Goal: Find specific page/section: Find specific page/section

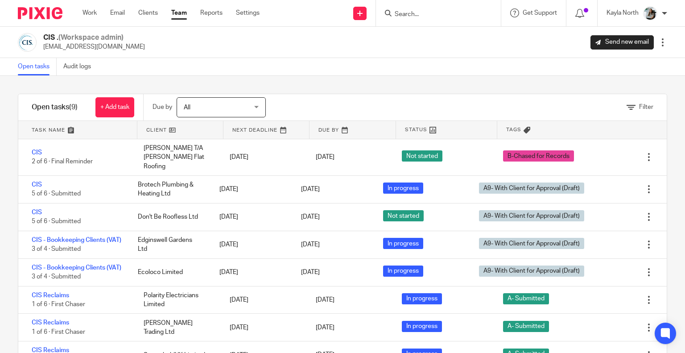
scroll to position [37, 0]
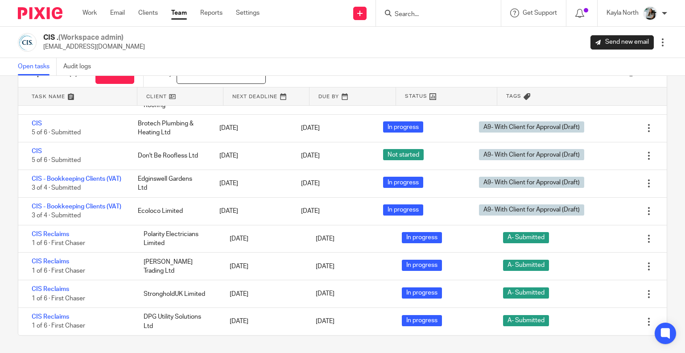
click at [41, 13] on img at bounding box center [40, 13] width 45 height 12
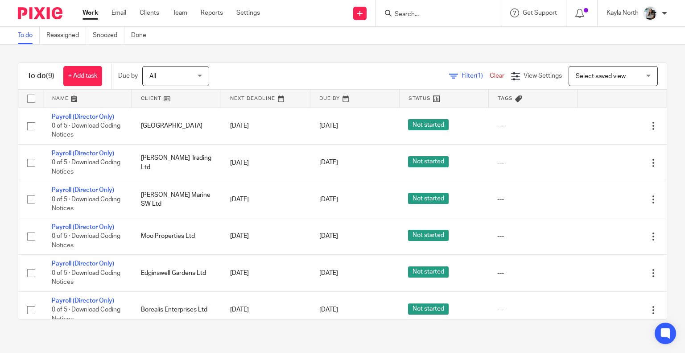
click at [412, 14] on input "Search" at bounding box center [434, 15] width 80 height 8
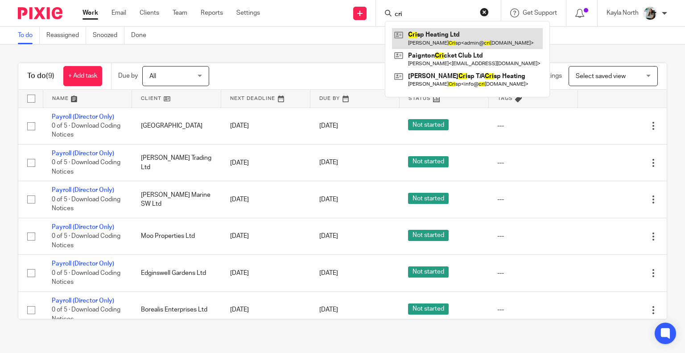
type input "cri"
drag, startPoint x: 443, startPoint y: 43, endPoint x: 451, endPoint y: 31, distance: 14.7
click at [482, 15] on button "reset" at bounding box center [484, 12] width 9 height 9
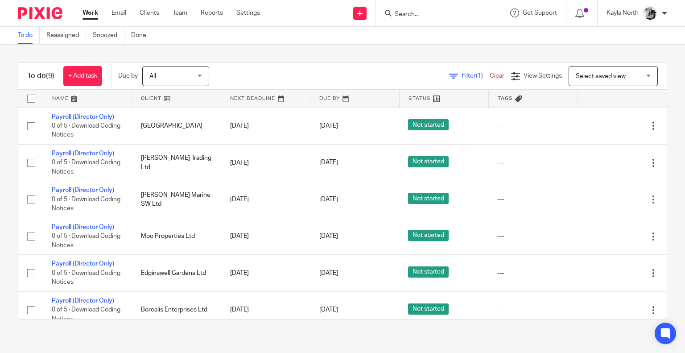
click at [394, 6] on div at bounding box center [438, 13] width 125 height 26
click at [403, 11] on input "Search" at bounding box center [434, 15] width 80 height 8
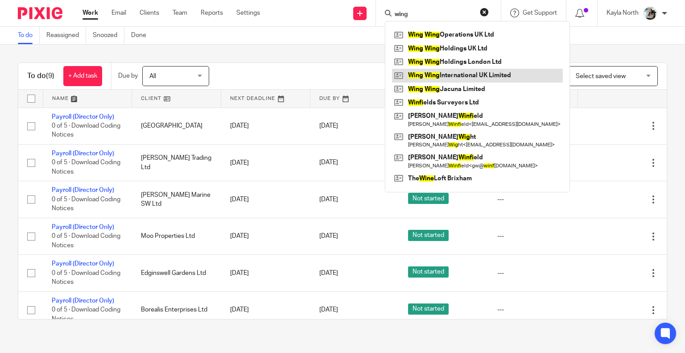
type input "wing"
click at [450, 78] on link at bounding box center [477, 75] width 171 height 13
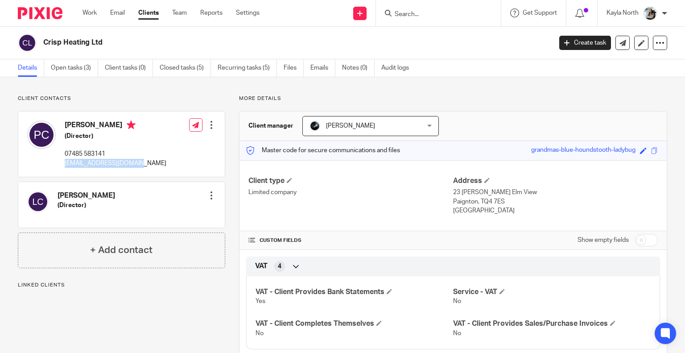
drag, startPoint x: 143, startPoint y: 164, endPoint x: 64, endPoint y: 171, distance: 79.3
click at [64, 171] on div "Peter Crisp (Director) 07485 583141 admin@crispheating.com Edit contact Create …" at bounding box center [121, 143] width 206 height 65
copy p "admin@crispheating.com"
click at [116, 171] on div "Peter Crisp (Director) 07485 583141 admin@crispheating.com" at bounding box center [96, 144] width 139 height 56
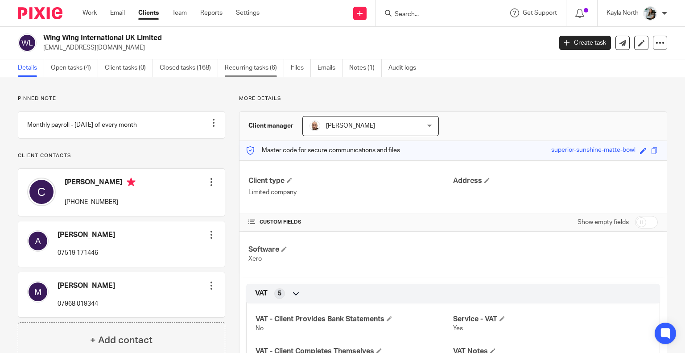
click at [260, 66] on link "Recurring tasks (6)" at bounding box center [254, 67] width 59 height 17
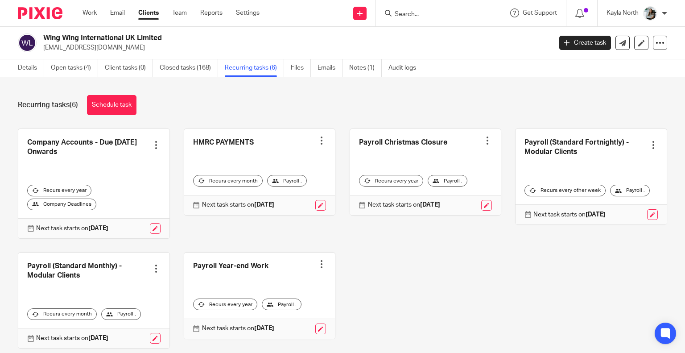
click at [649, 141] on div at bounding box center [653, 144] width 9 height 9
click at [559, 120] on div "Recurring tasks (6) Schedule task Company Accounts - Due 1st May 2023 Onwards C…" at bounding box center [342, 215] width 685 height 276
click at [154, 265] on div at bounding box center [156, 268] width 9 height 9
click at [174, 249] on div "Company Accounts - Due 1st May 2023 Onwards Create task Clone template Recalcul…" at bounding box center [335, 244] width 663 height 233
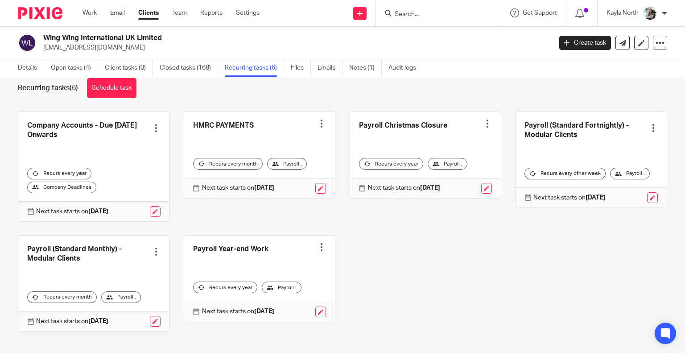
scroll to position [25, 0]
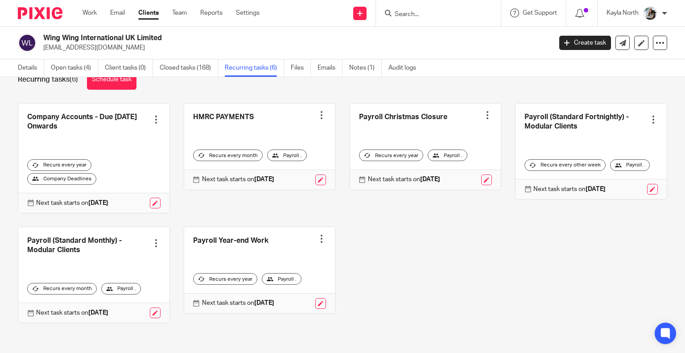
click at [151, 310] on link at bounding box center [155, 312] width 11 height 11
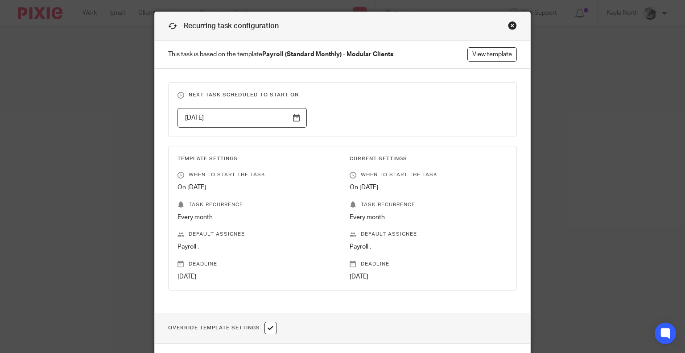
scroll to position [45, 0]
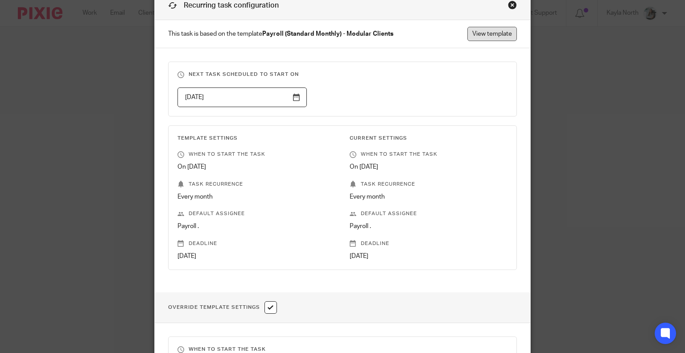
click at [498, 38] on link "View template" at bounding box center [491, 34] width 49 height 14
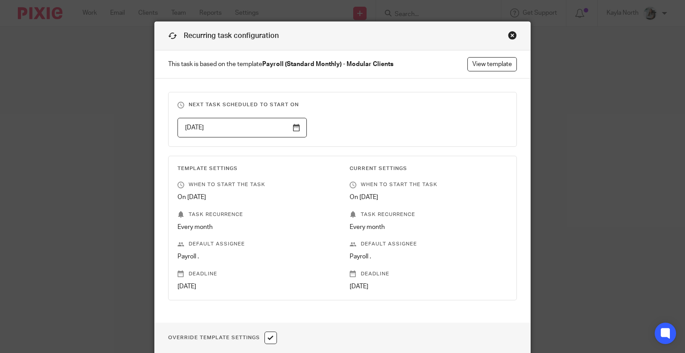
scroll to position [0, 0]
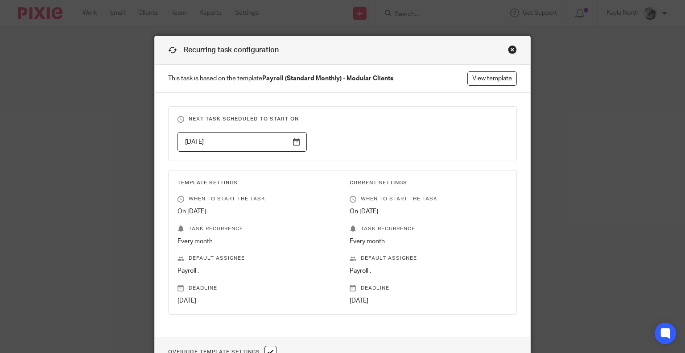
click at [510, 49] on div "Close this dialog window" at bounding box center [512, 49] width 9 height 9
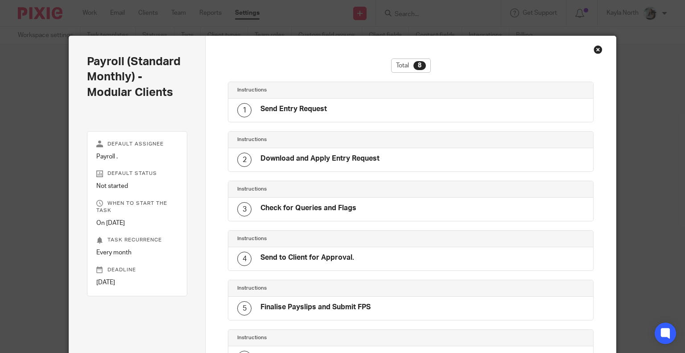
click at [596, 49] on div "Close this dialog window" at bounding box center [598, 49] width 9 height 9
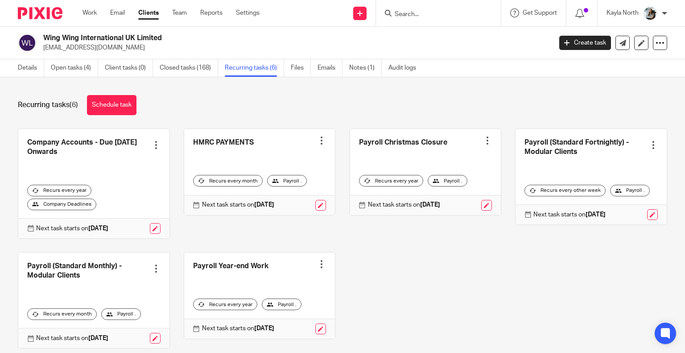
click at [153, 263] on link at bounding box center [93, 299] width 151 height 95
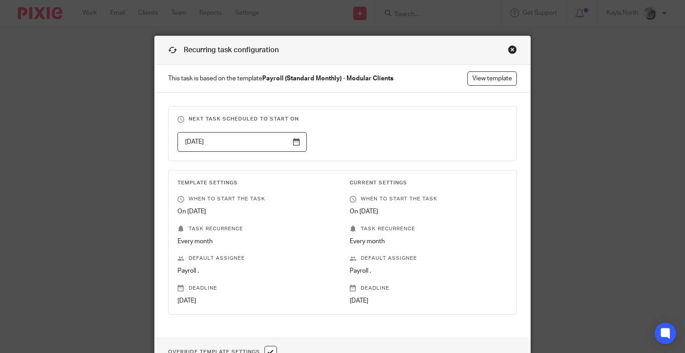
click at [511, 52] on div "Close this dialog window" at bounding box center [512, 49] width 9 height 9
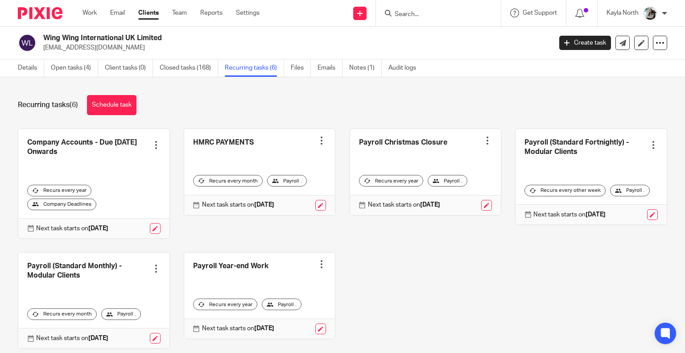
click at [152, 267] on div at bounding box center [156, 268] width 9 height 9
click at [400, 274] on div "Company Accounts - Due 1st May 2023 Onwards Create task Clone template Recalcul…" at bounding box center [335, 244] width 663 height 233
click at [51, 14] on img at bounding box center [40, 13] width 45 height 12
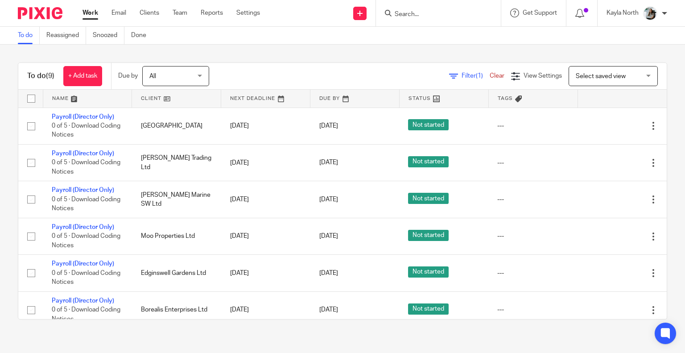
click at [425, 11] on input "Search" at bounding box center [434, 15] width 80 height 8
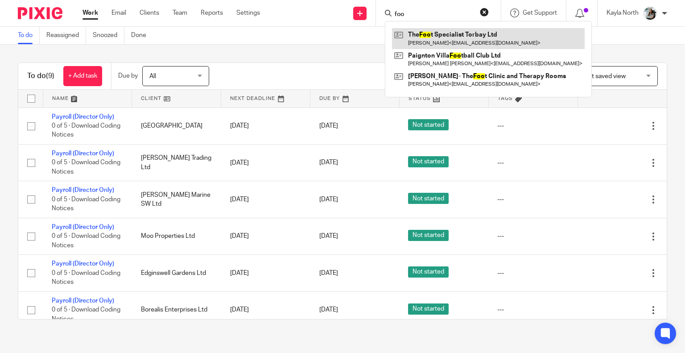
type input "foo"
click at [436, 39] on link at bounding box center [488, 38] width 193 height 21
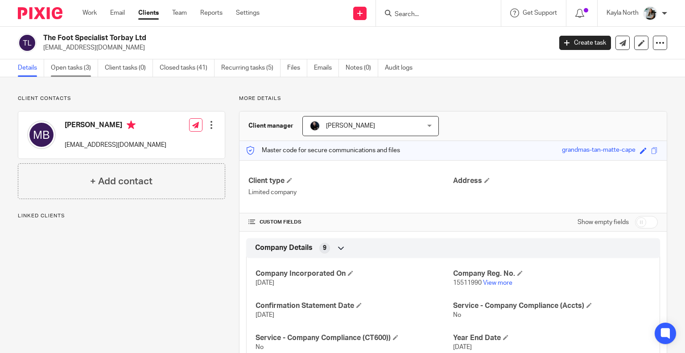
click at [63, 71] on link "Open tasks (3)" at bounding box center [74, 67] width 47 height 17
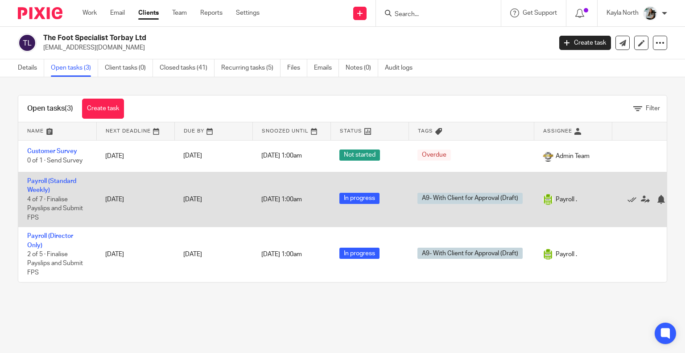
click at [46, 186] on td "Payroll (Standard Weekly) 4 of 7 · Finalise Payslips and Submit FPS" at bounding box center [57, 199] width 78 height 55
click at [631, 201] on icon at bounding box center [631, 199] width 9 height 9
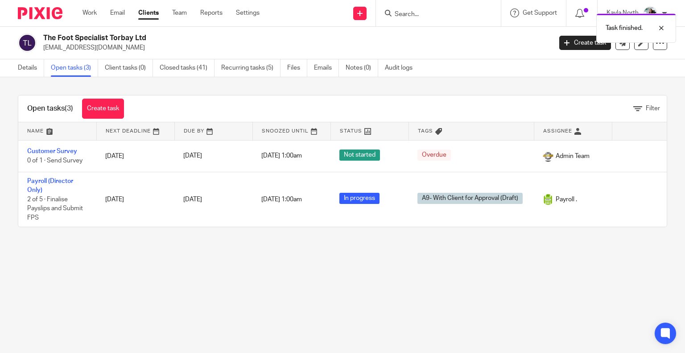
click at [51, 11] on img at bounding box center [40, 13] width 45 height 12
